Goal: Transaction & Acquisition: Purchase product/service

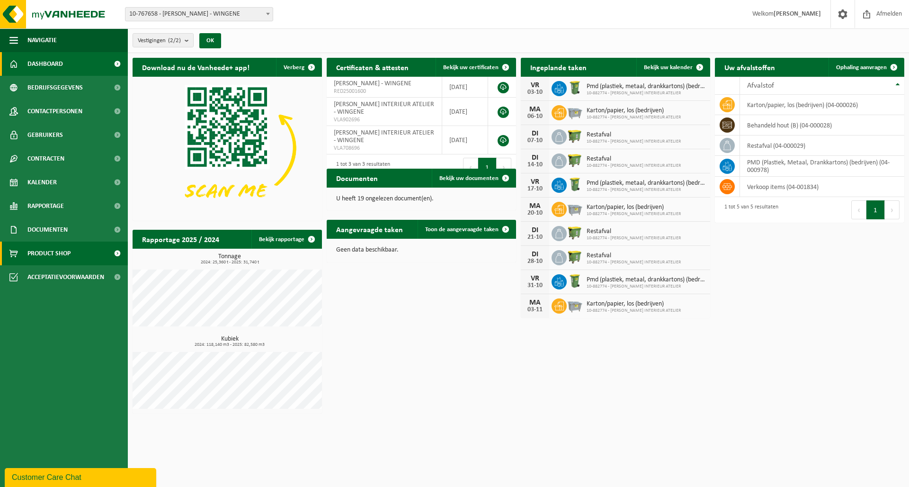
click at [56, 258] on span "Product Shop" at bounding box center [48, 254] width 43 height 24
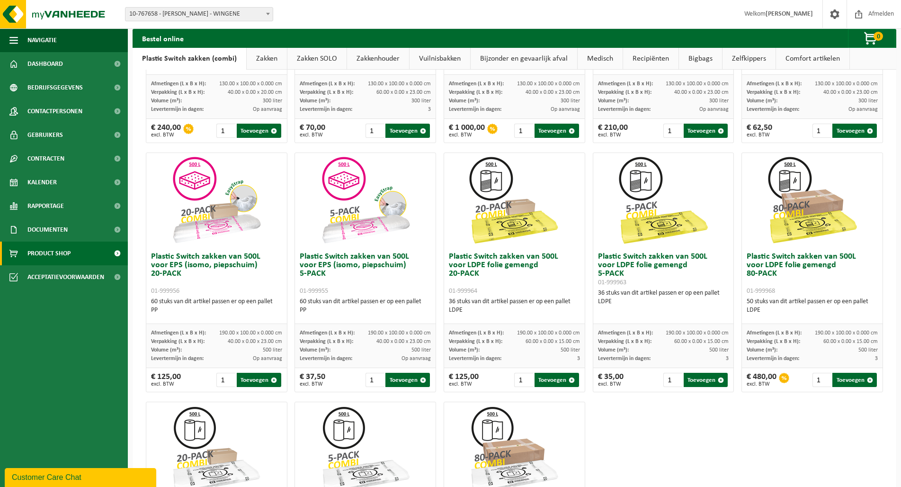
scroll to position [242, 0]
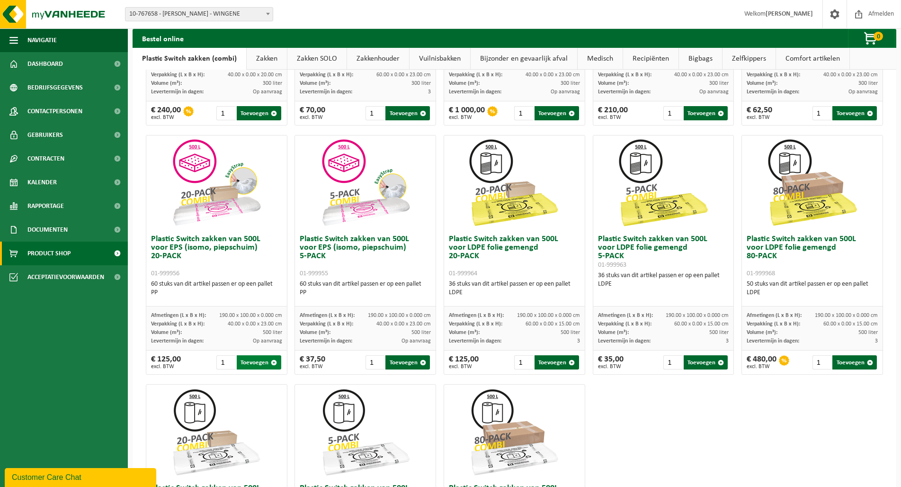
click at [245, 361] on button "Toevoegen" at bounding box center [259, 362] width 45 height 14
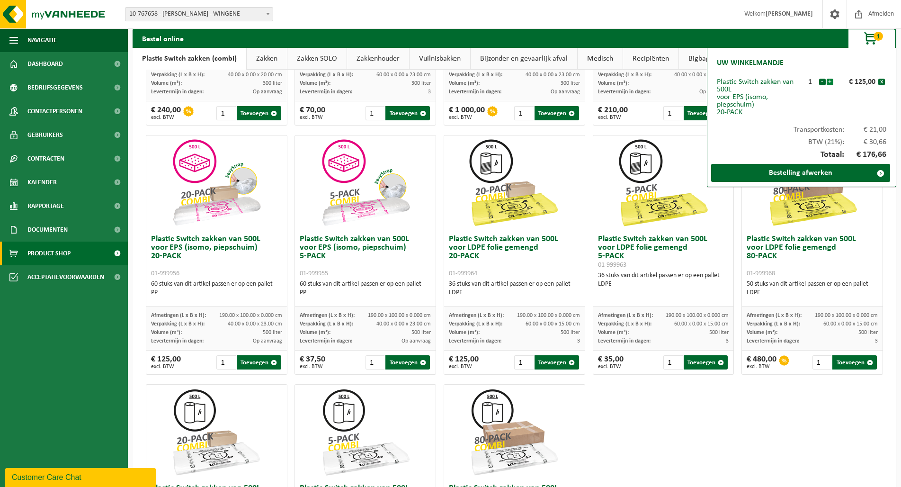
click at [830, 80] on button "+" at bounding box center [830, 82] width 7 height 7
click at [823, 173] on link "Bestelling afwerken" at bounding box center [800, 173] width 179 height 18
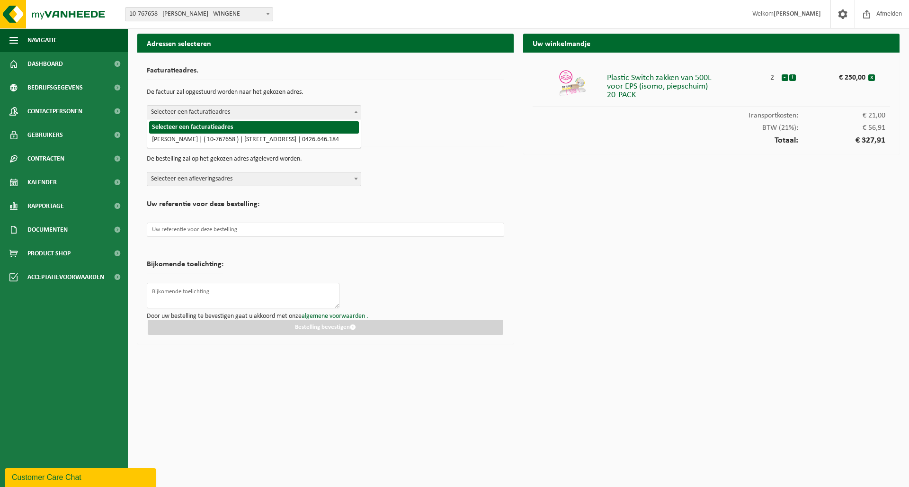
click at [238, 110] on span "Selecteer een facturatieadres" at bounding box center [254, 112] width 214 height 13
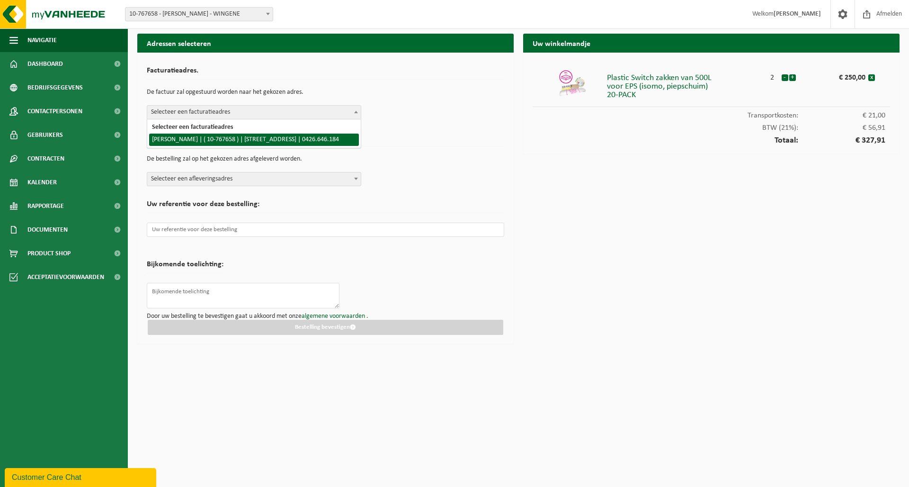
select select "126951"
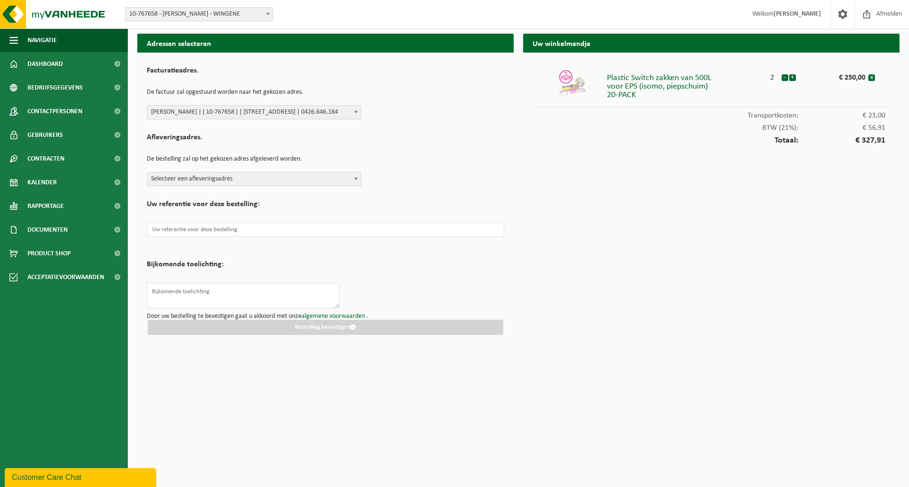
click at [226, 177] on span "Selecteer een afleveringsadres" at bounding box center [254, 178] width 214 height 13
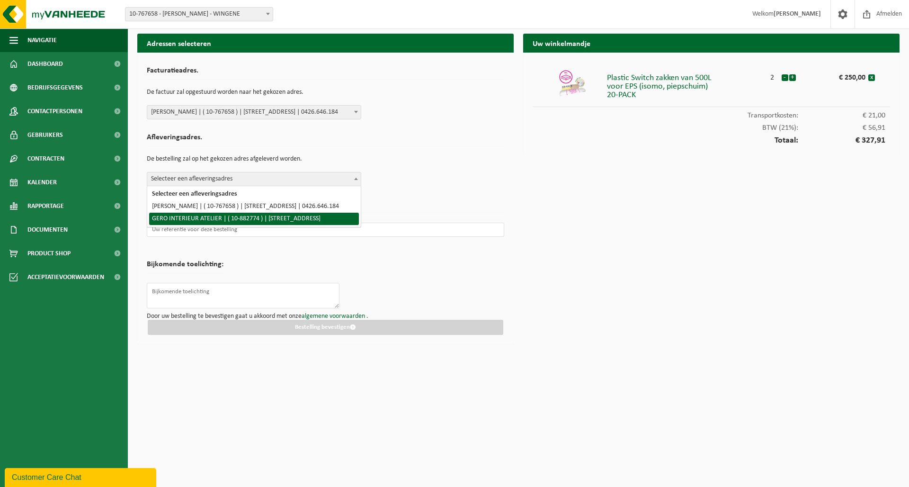
select select "126953"
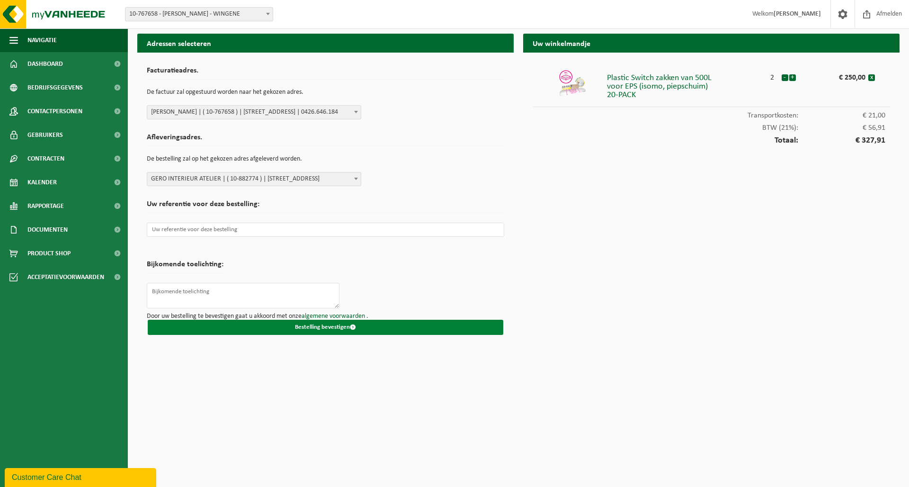
click at [302, 335] on button "Bestelling bevestigen" at bounding box center [326, 327] width 356 height 15
